Goal: Check status

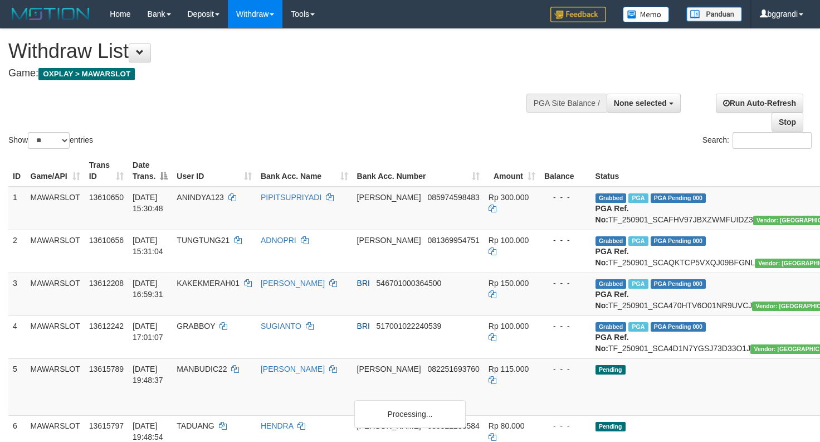
select select
select select "**"
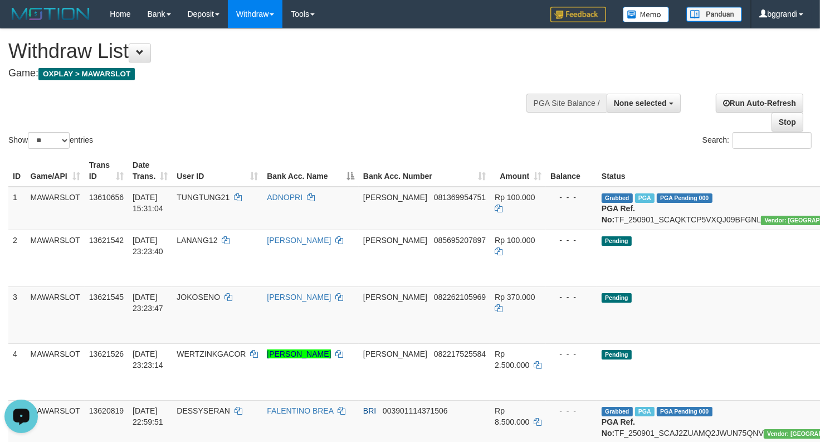
scroll to position [186, 0]
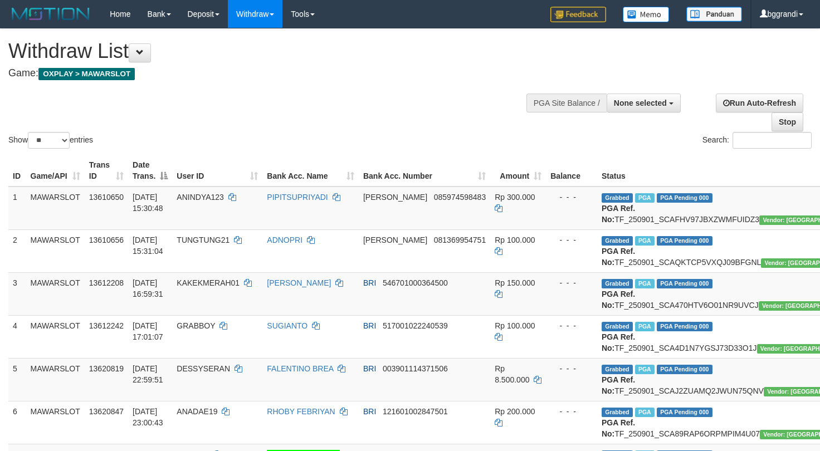
select select
select select "**"
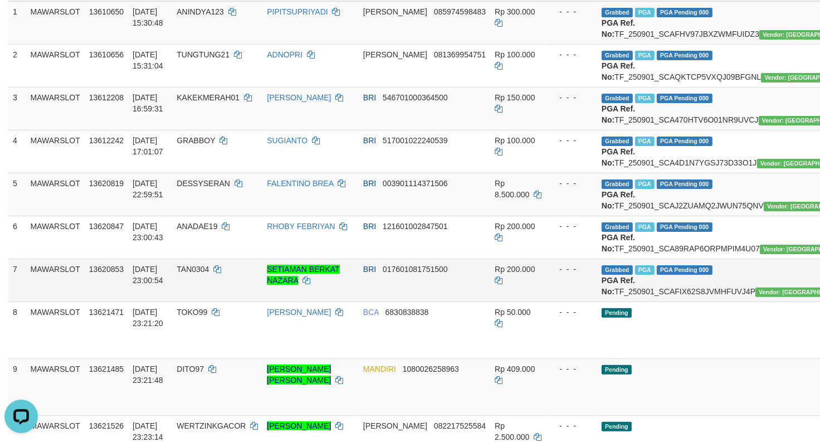
click at [294, 302] on td "SETIAMAN BERKAT NAZARA" at bounding box center [311, 280] width 96 height 43
drag, startPoint x: 164, startPoint y: 320, endPoint x: 203, endPoint y: 327, distance: 40.2
click at [166, 259] on td "[DATE] 23:00:43" at bounding box center [150, 237] width 44 height 43
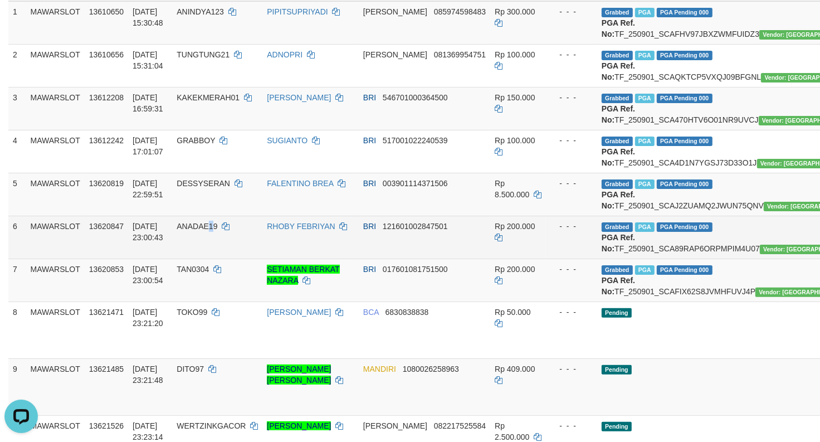
drag, startPoint x: 216, startPoint y: 280, endPoint x: 136, endPoint y: 287, distance: 80.6
click at [207, 231] on span "ANADAE19" at bounding box center [197, 226] width 41 height 9
drag, startPoint x: 366, startPoint y: 272, endPoint x: 359, endPoint y: 275, distance: 8.0
click at [366, 259] on td "BRI 121601002847501" at bounding box center [425, 237] width 132 height 43
drag, startPoint x: 434, startPoint y: 288, endPoint x: 415, endPoint y: 280, distance: 20.7
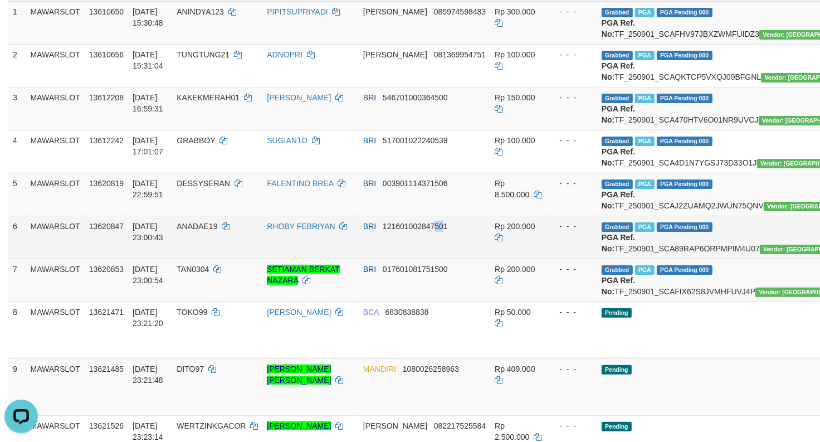
click at [420, 259] on td "BRI 121601002847501" at bounding box center [425, 237] width 132 height 43
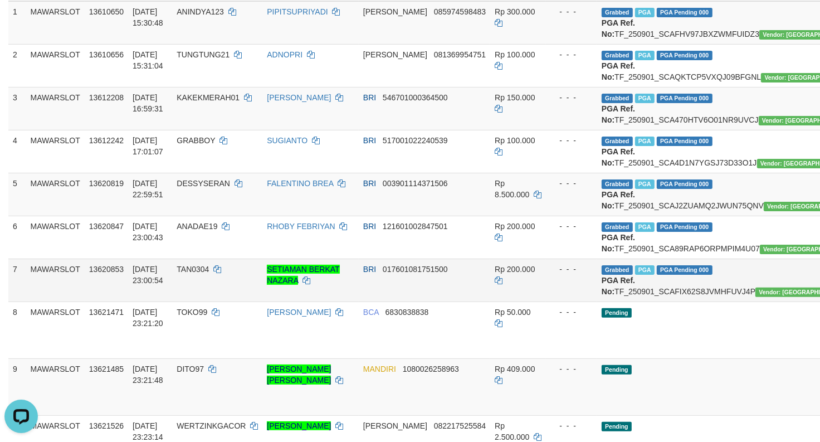
drag, startPoint x: 358, startPoint y: 45, endPoint x: 29, endPoint y: 364, distance: 458.4
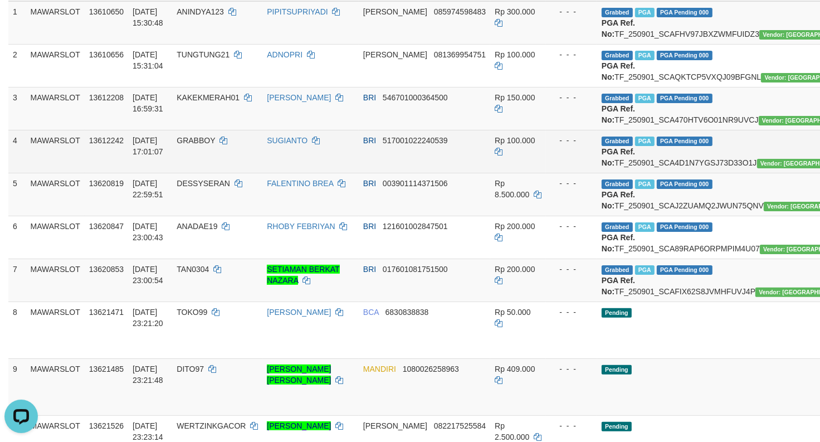
click at [332, 173] on td "SUGIANTO" at bounding box center [311, 151] width 96 height 43
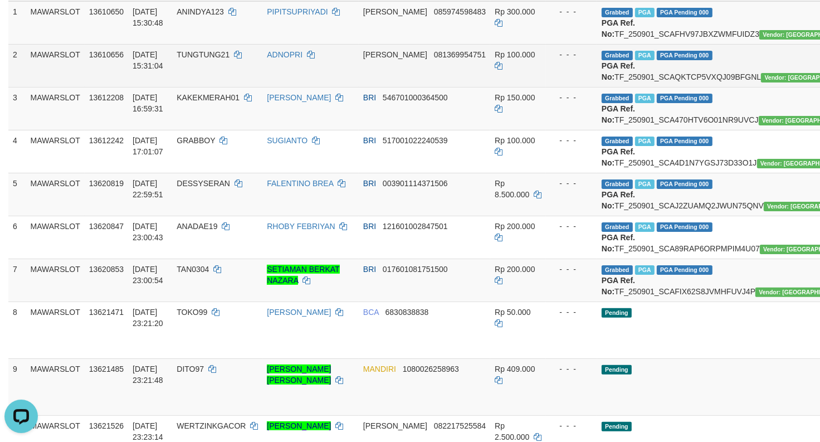
click at [490, 87] on td "Rp 100.000" at bounding box center [518, 65] width 56 height 43
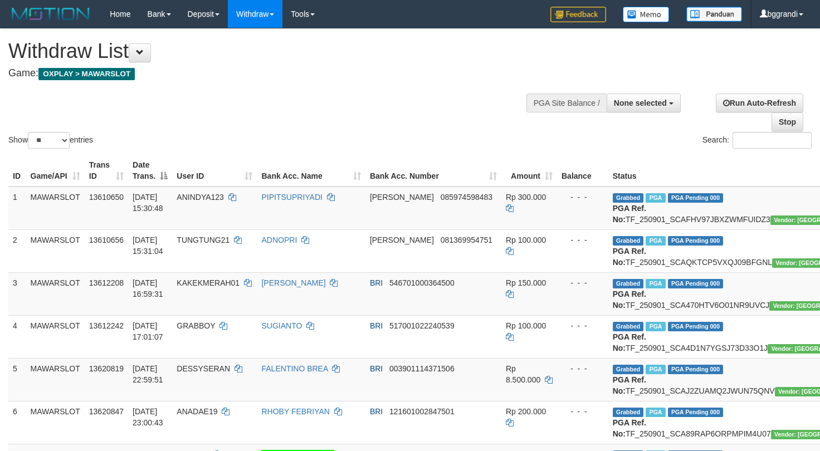
select select
select select "**"
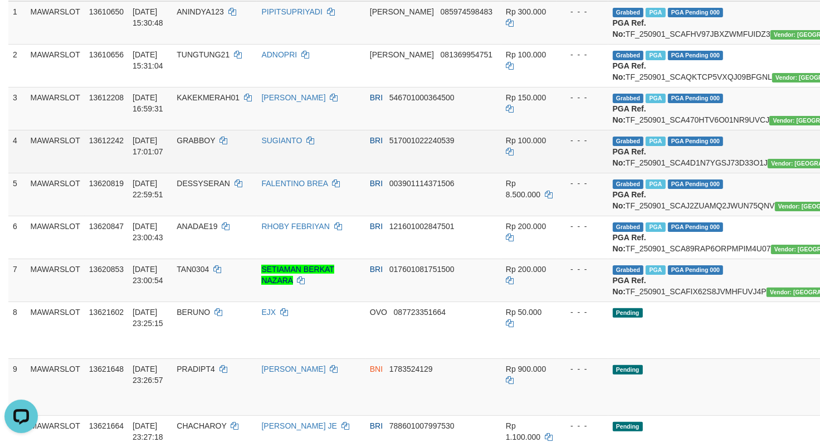
click at [502, 166] on td "Rp 100.000" at bounding box center [530, 151] width 56 height 43
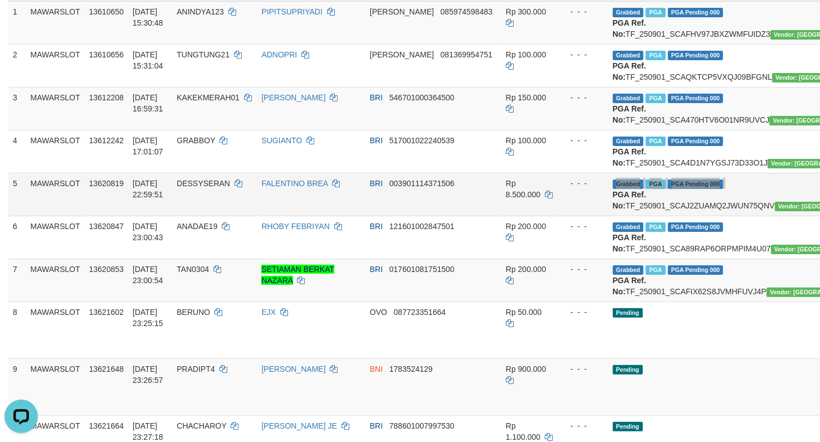
drag, startPoint x: 570, startPoint y: 239, endPoint x: 507, endPoint y: 245, distance: 62.8
click at [560, 216] on tr "5 MAWARSLOT 13620819 [DATE] 22:59:51 DESSYSERAN FALENTINO BREA BRI 003901114371…" at bounding box center [490, 194] width 965 height 43
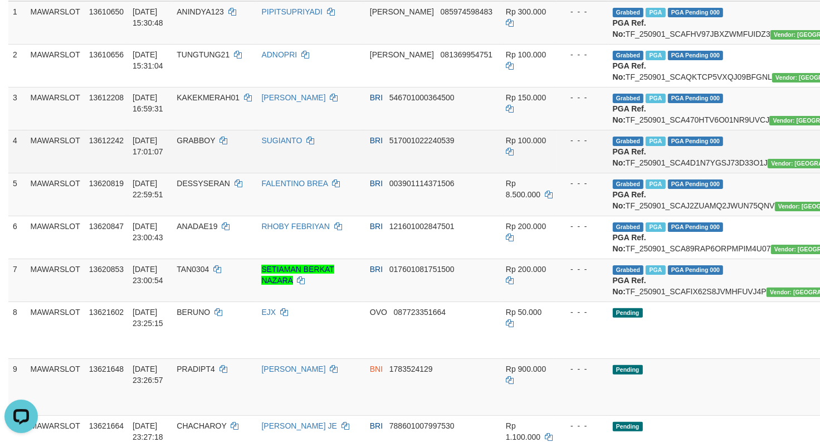
click at [366, 173] on td "BRI 517001022240539" at bounding box center [434, 151] width 136 height 43
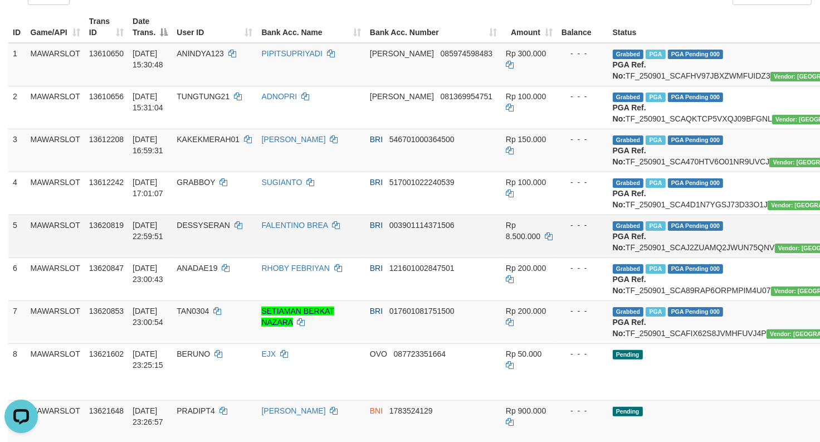
scroll to position [124, 0]
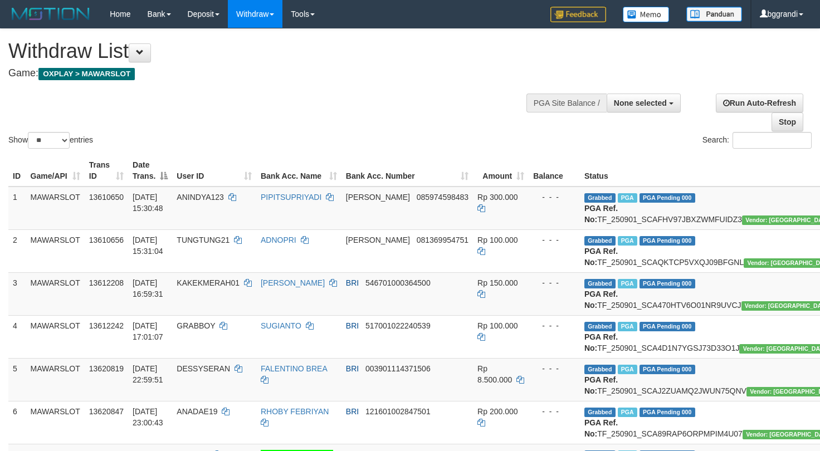
select select
select select "**"
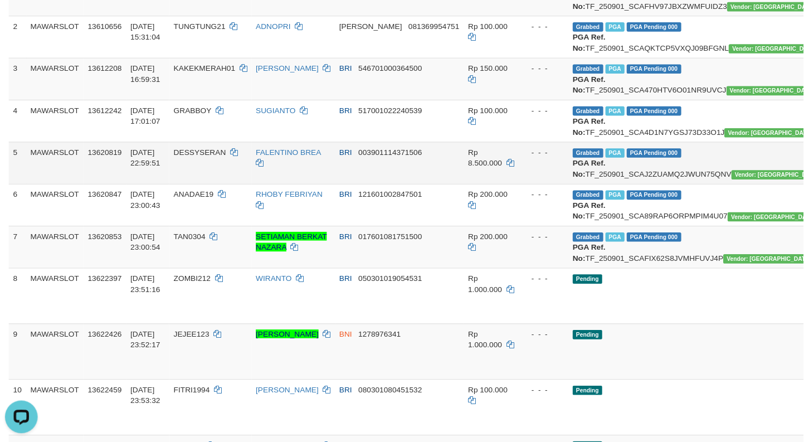
scroll to position [159, 0]
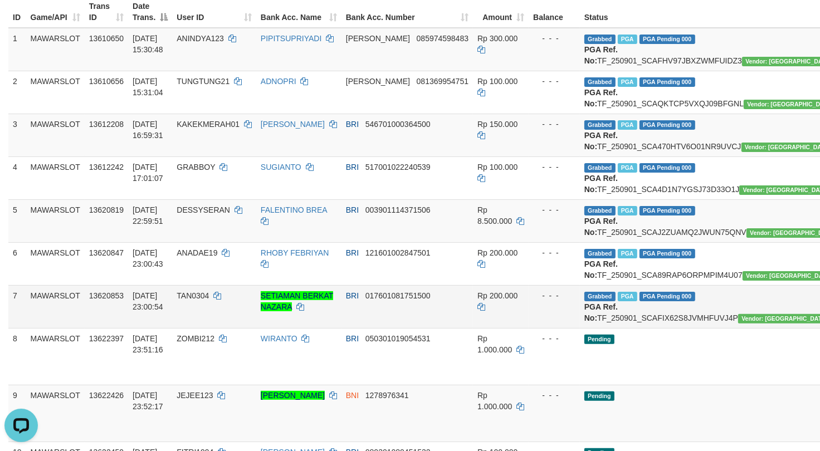
drag, startPoint x: 461, startPoint y: 351, endPoint x: 415, endPoint y: 368, distance: 49.9
click at [473, 285] on td "Rp 200.000" at bounding box center [501, 263] width 56 height 43
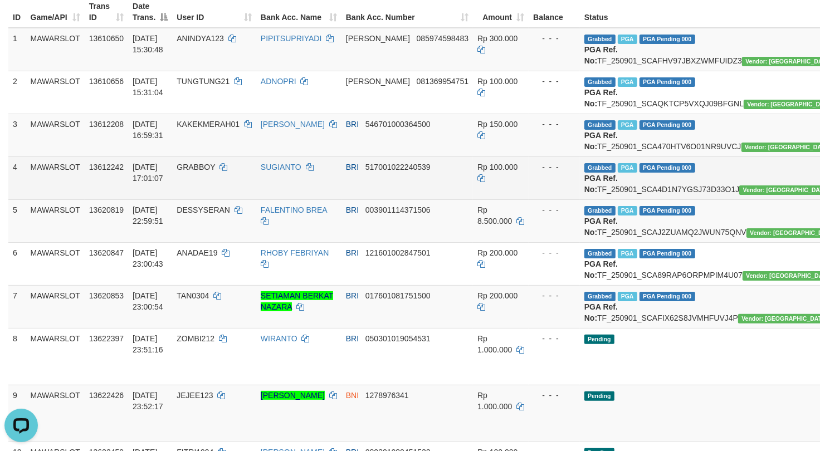
click at [247, 200] on td "GRABBOY" at bounding box center [214, 178] width 84 height 43
